Goal: Find specific page/section: Find specific page/section

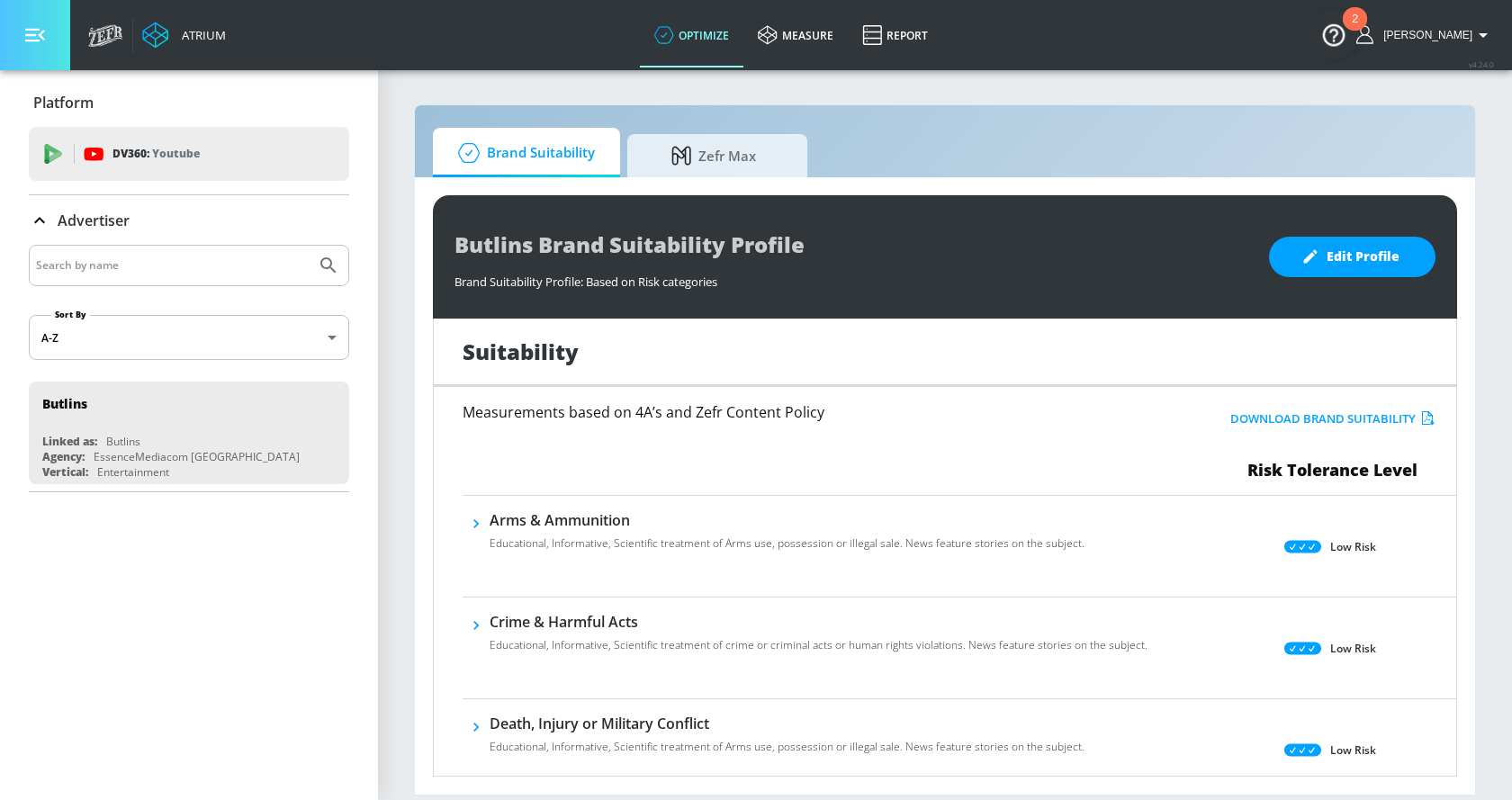
click at [32, 37] on icon "button" at bounding box center [34, 34] width 20 height 20
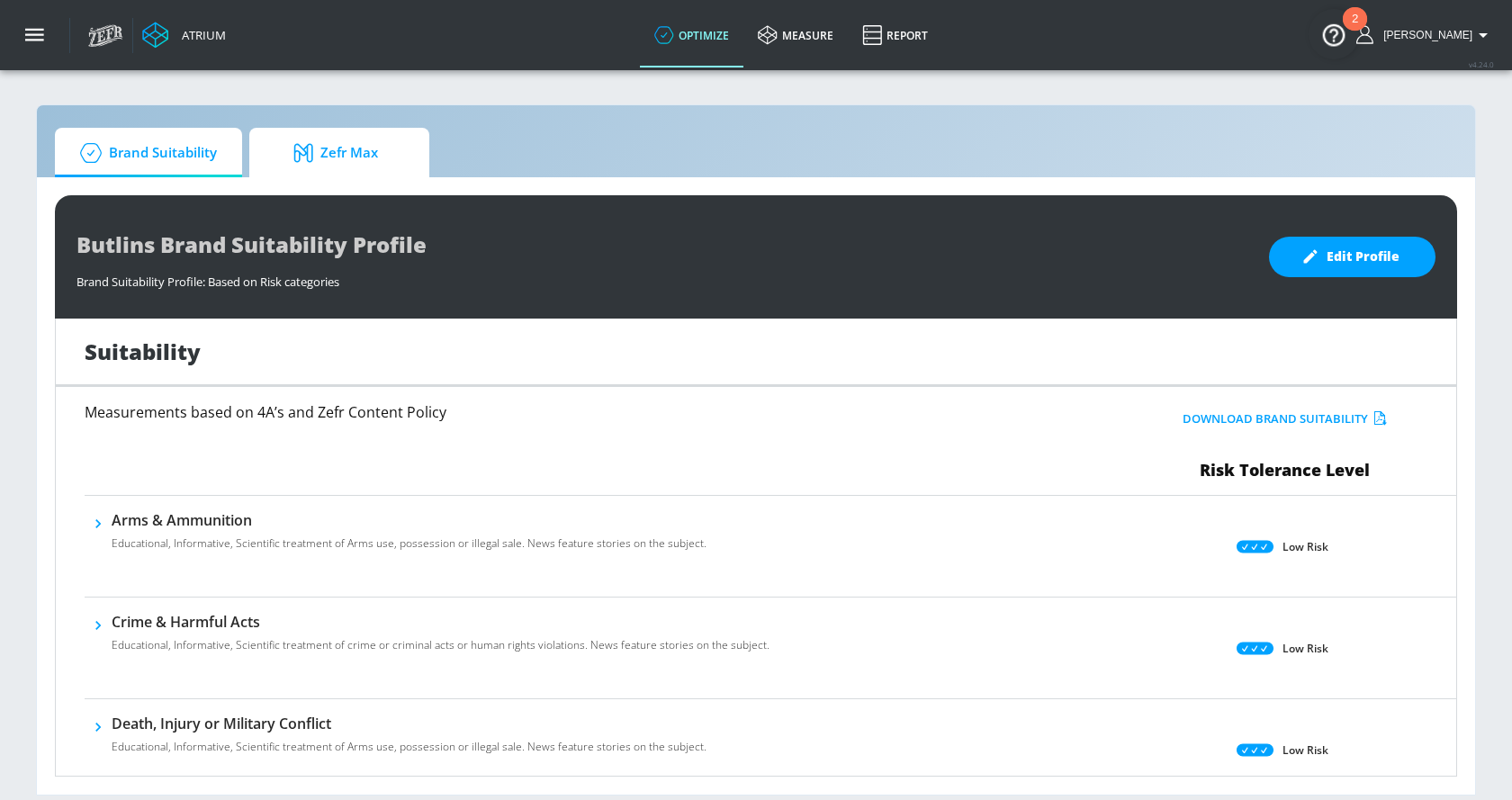
click at [285, 140] on span "Zefr Max" at bounding box center [335, 152] width 137 height 43
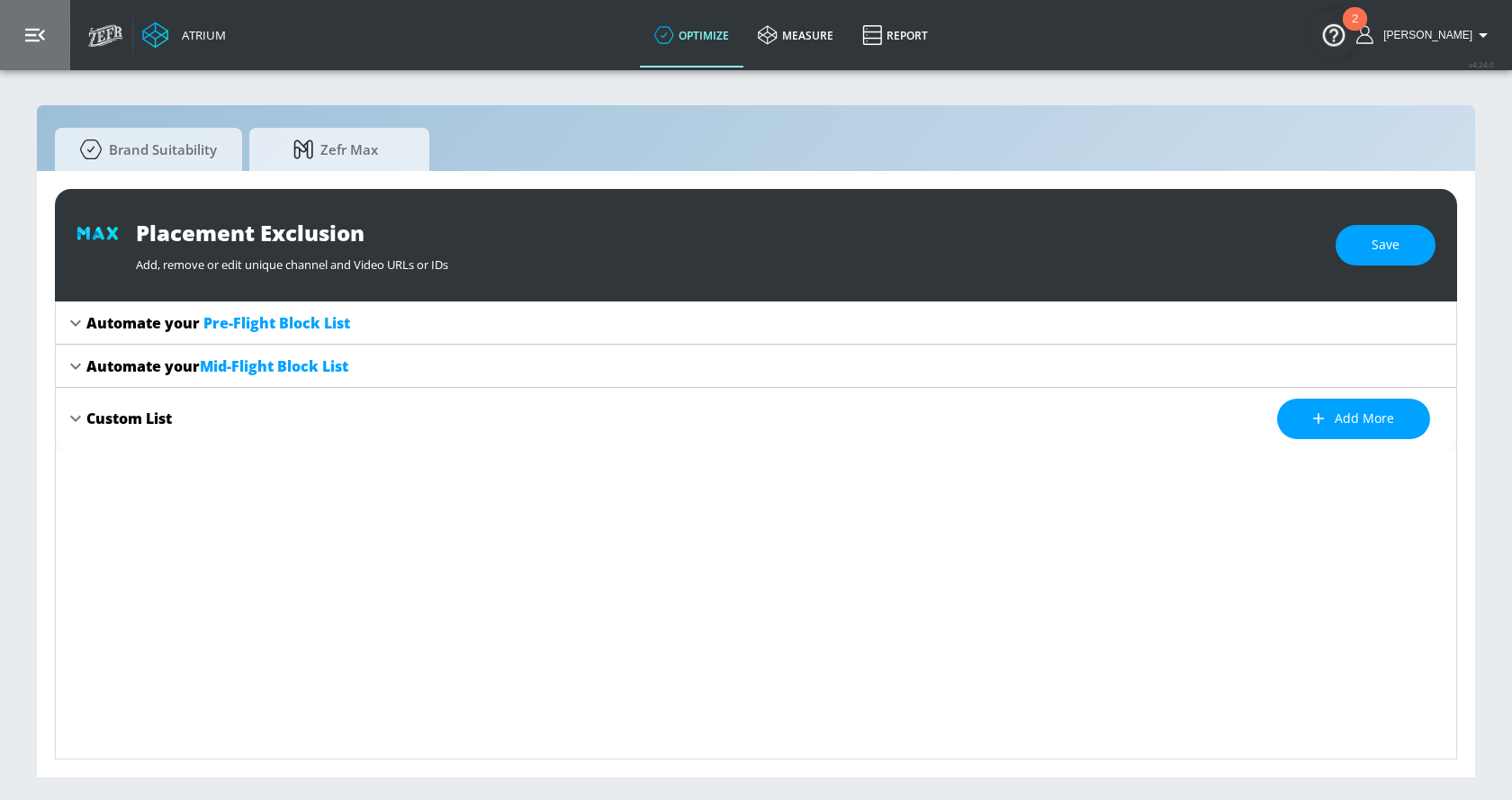
click at [19, 14] on button "button" at bounding box center [34, 34] width 70 height 70
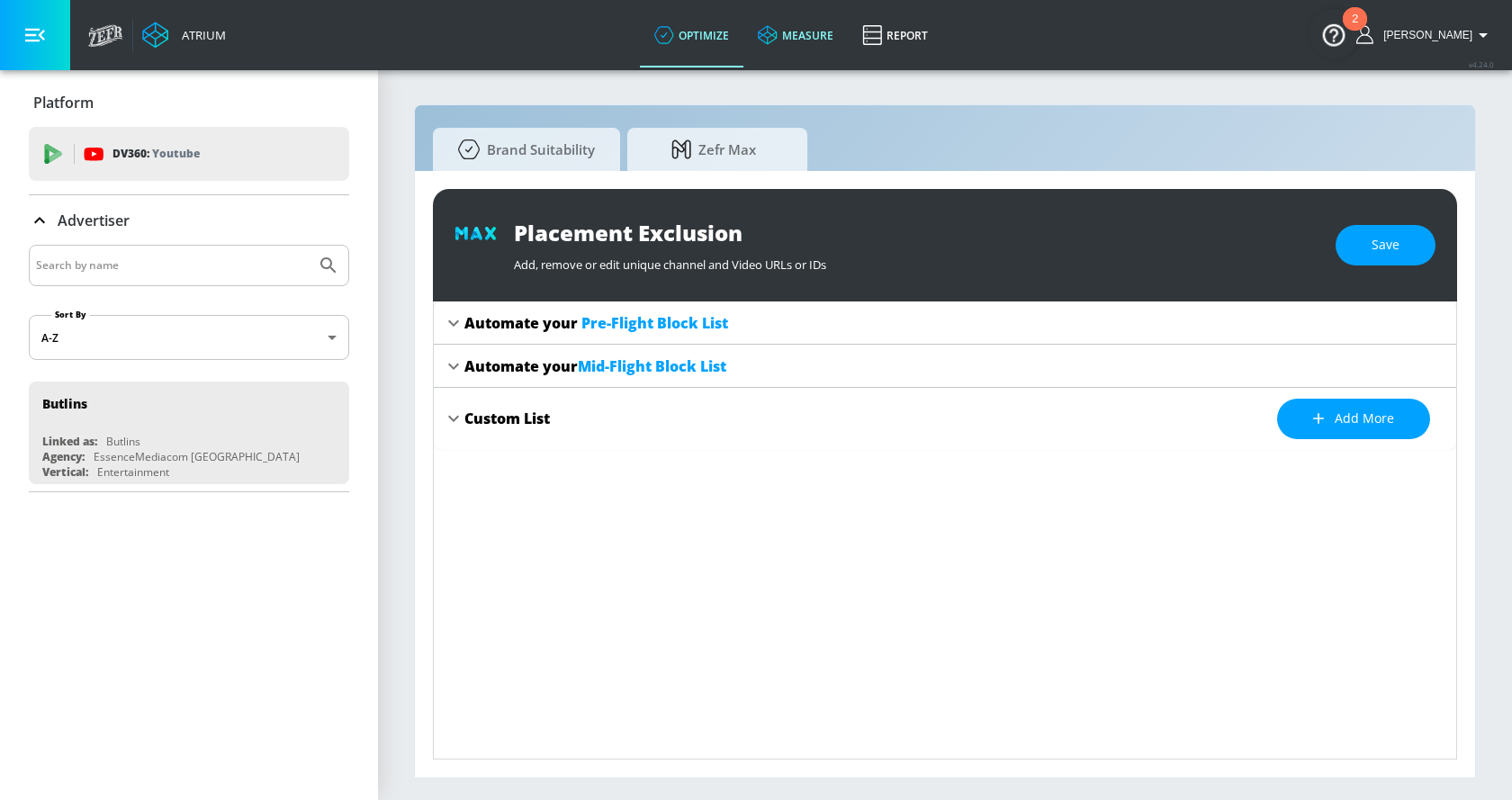
click at [795, 35] on link "measure" at bounding box center [795, 35] width 104 height 65
